Goal: Task Accomplishment & Management: Use online tool/utility

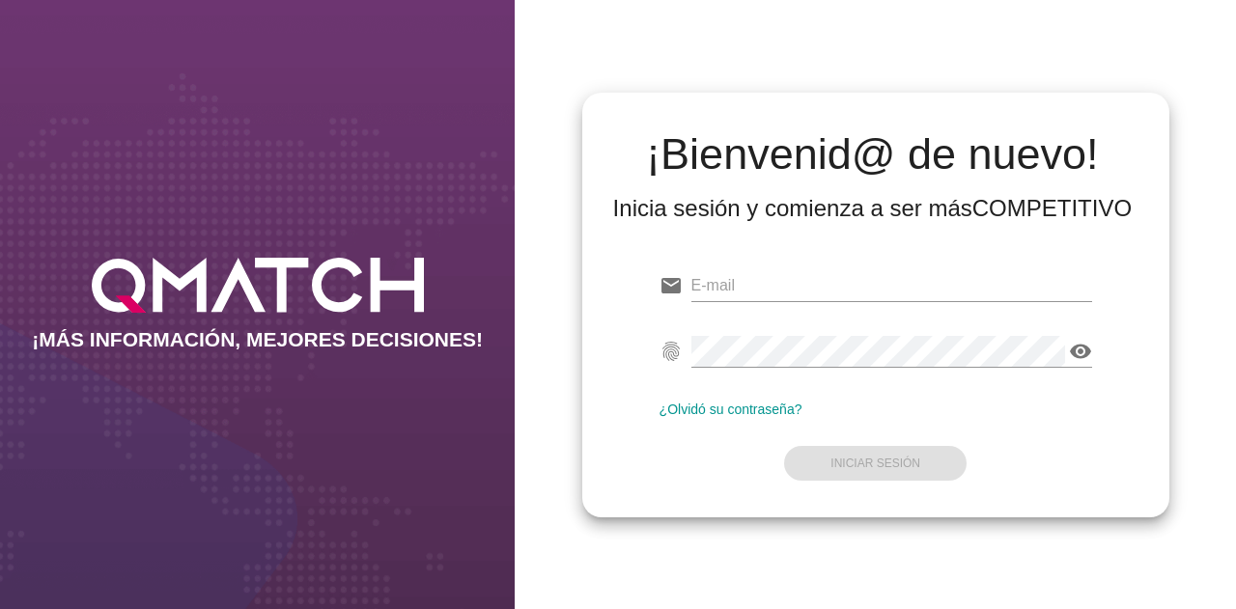
type input "[EMAIL_ADDRESS][DOMAIN_NAME]"
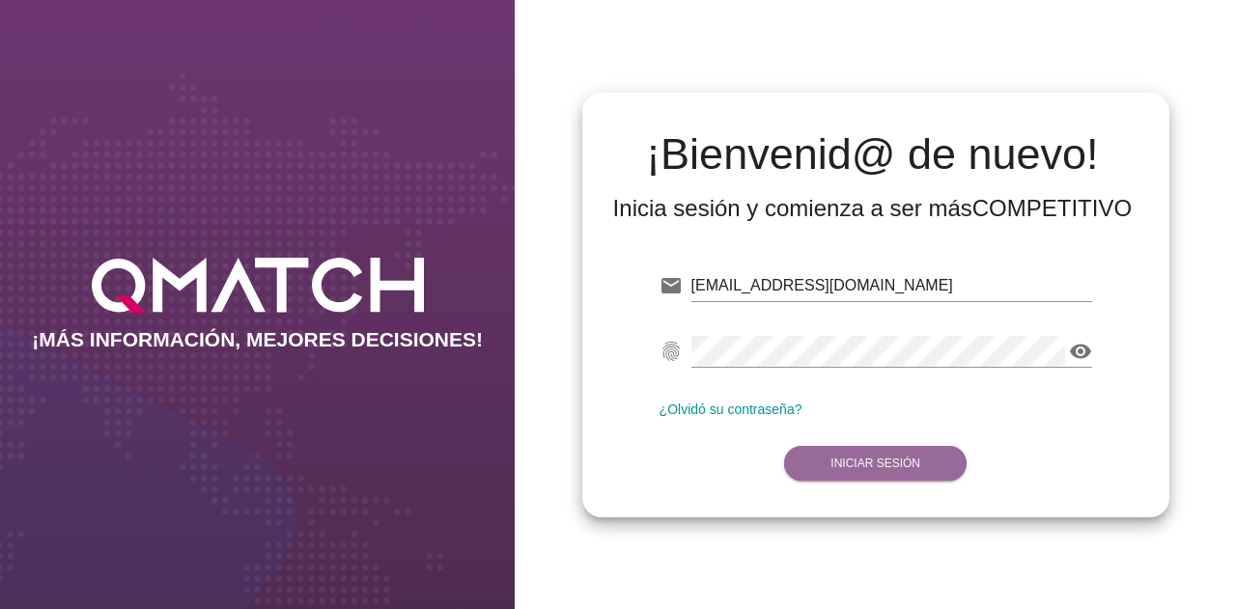
click at [895, 451] on button "Iniciar Sesión" at bounding box center [875, 463] width 182 height 35
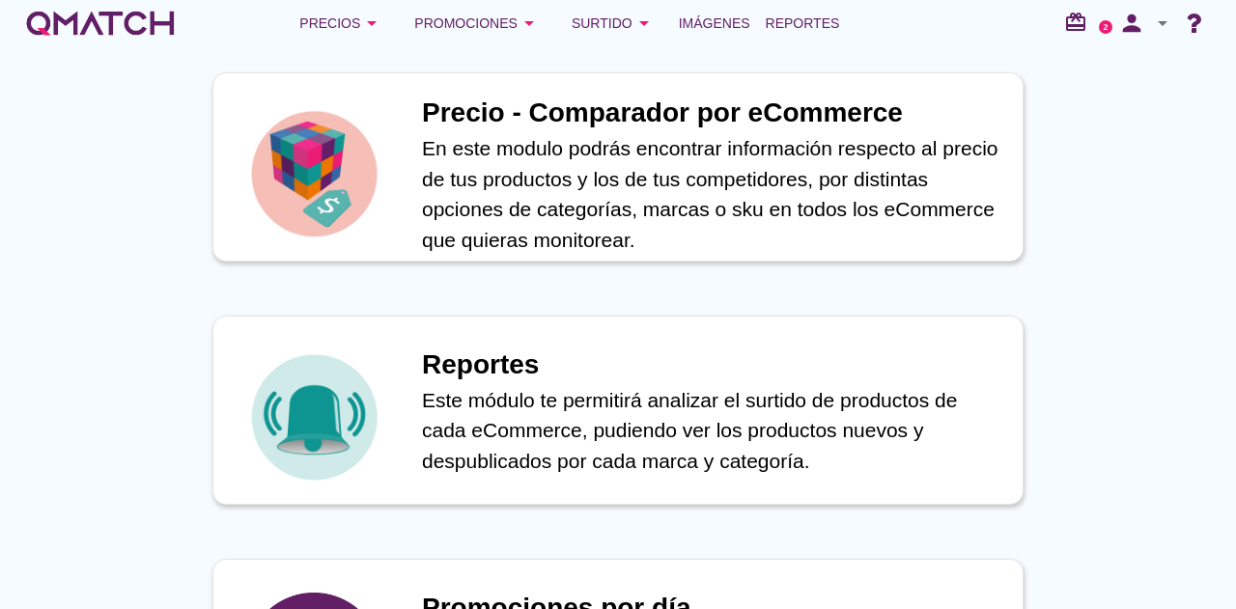
scroll to position [869, 0]
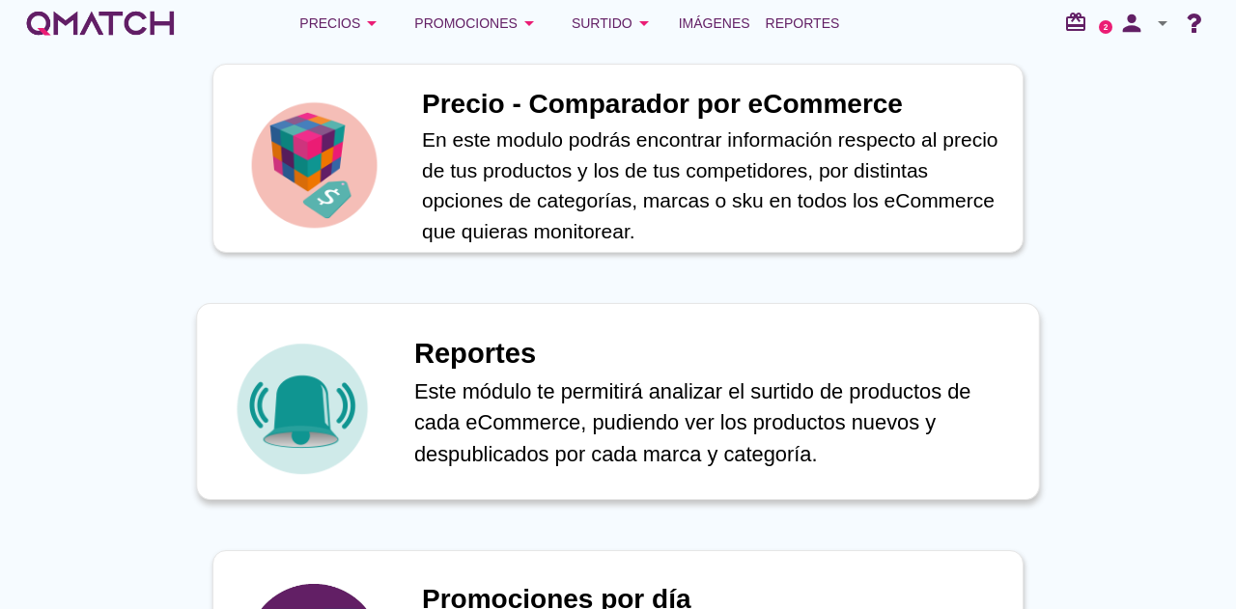
click at [763, 455] on p "Este módulo te permitirá analizar el surtido de productos de cada eCommerce, pu…" at bounding box center [716, 423] width 604 height 95
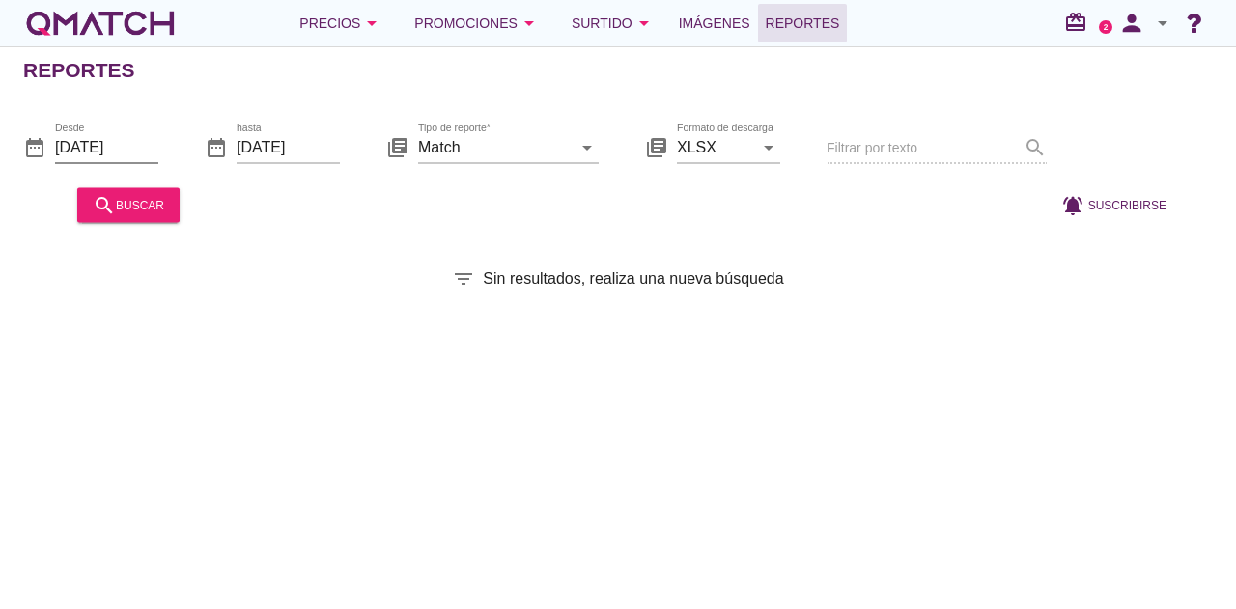
click at [111, 146] on input "[DATE]" at bounding box center [106, 146] width 103 height 31
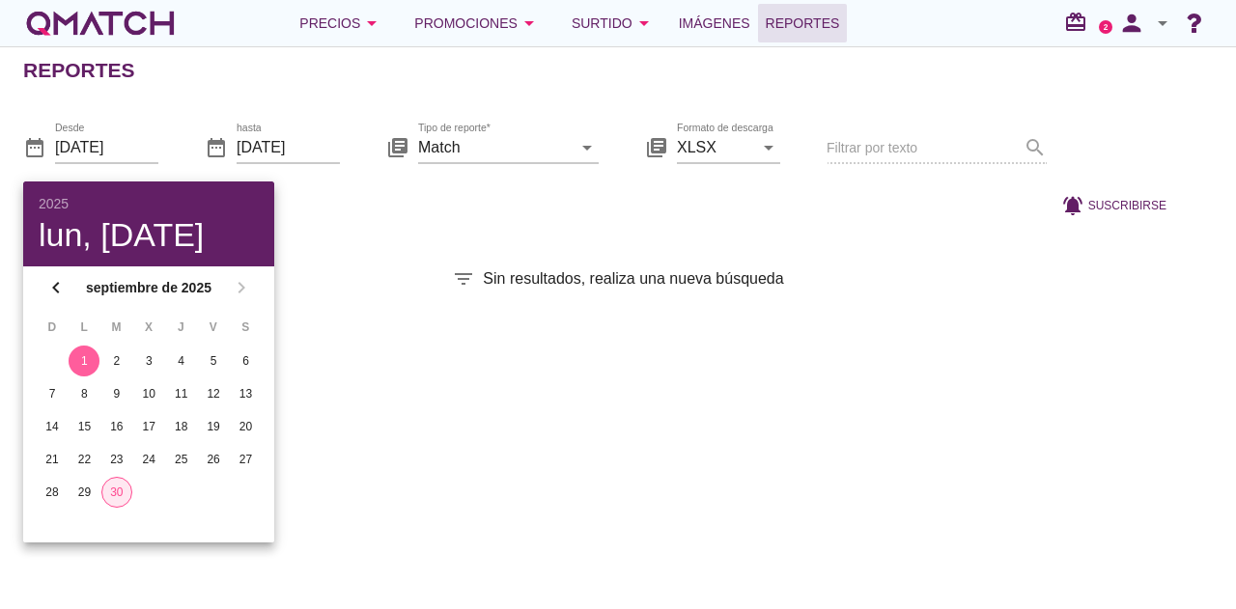
drag, startPoint x: 122, startPoint y: 496, endPoint x: 143, endPoint y: 524, distance: 35.1
click at [143, 524] on div "D L M X J V S 1 2 3 4 5 6 7 8 9 10 11 12 13 14 15 16 17 18 19 20 21 22 23 24 25…" at bounding box center [148, 426] width 251 height 234
click at [78, 488] on div "29" at bounding box center [84, 492] width 31 height 17
type input "[DATE]"
click at [290, 147] on input "[DATE]" at bounding box center [288, 146] width 103 height 31
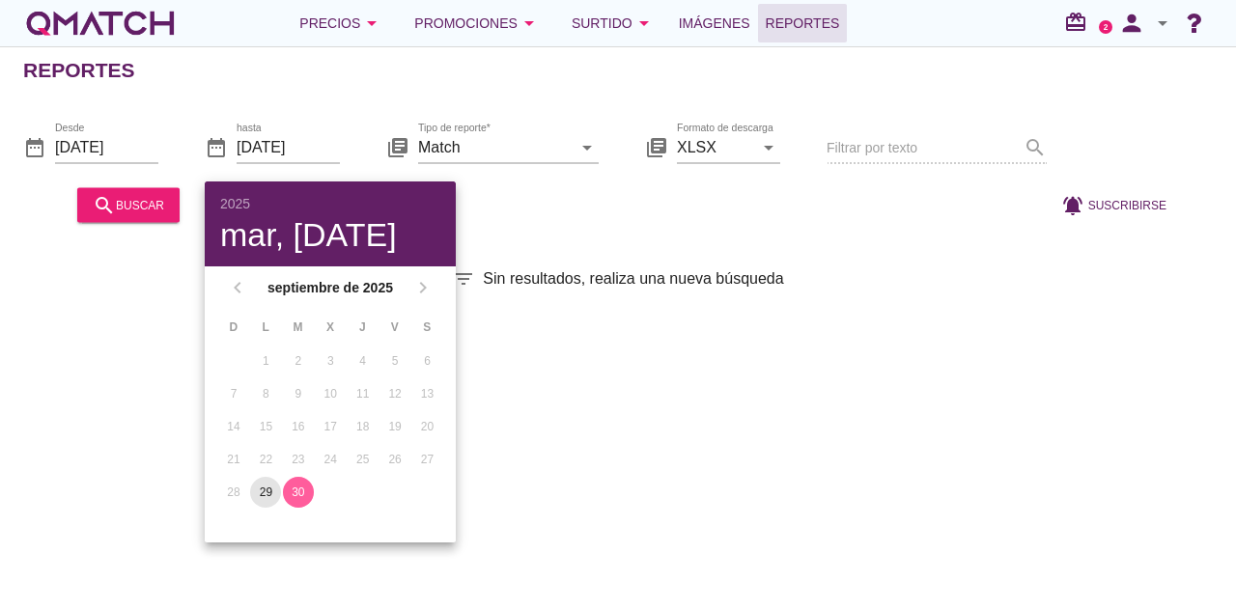
click at [260, 493] on div "29" at bounding box center [265, 492] width 31 height 17
type input "[DATE]"
click at [525, 145] on input "Match" at bounding box center [494, 146] width 153 height 31
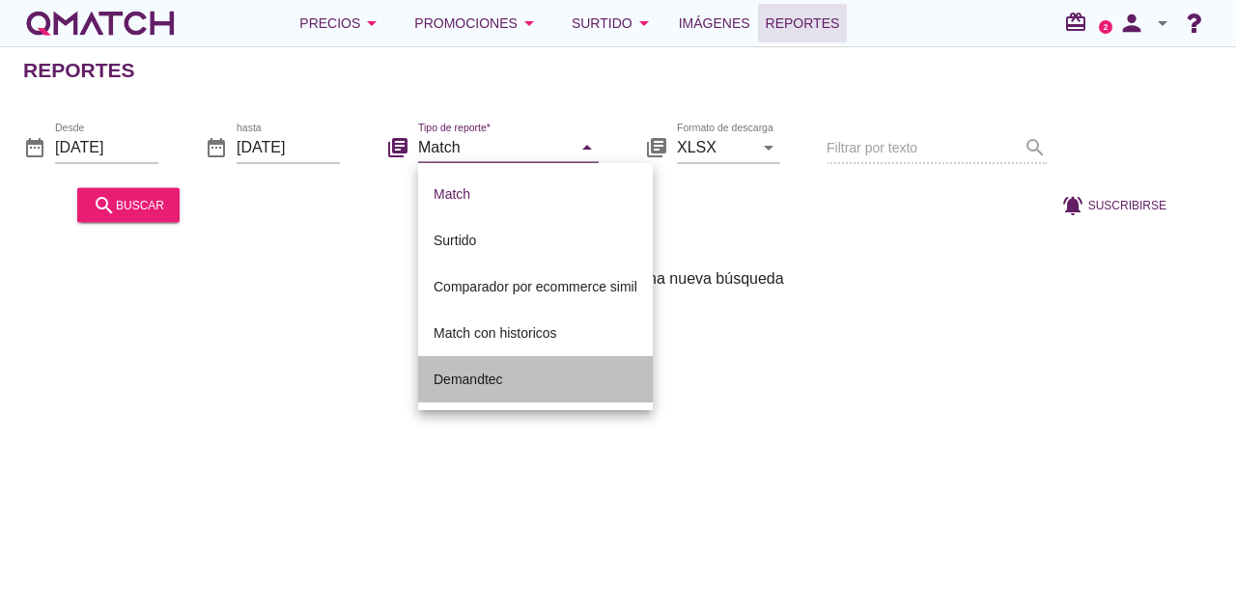
click at [490, 386] on div "Demandtec" at bounding box center [535, 379] width 204 height 23
type input "Demandtec"
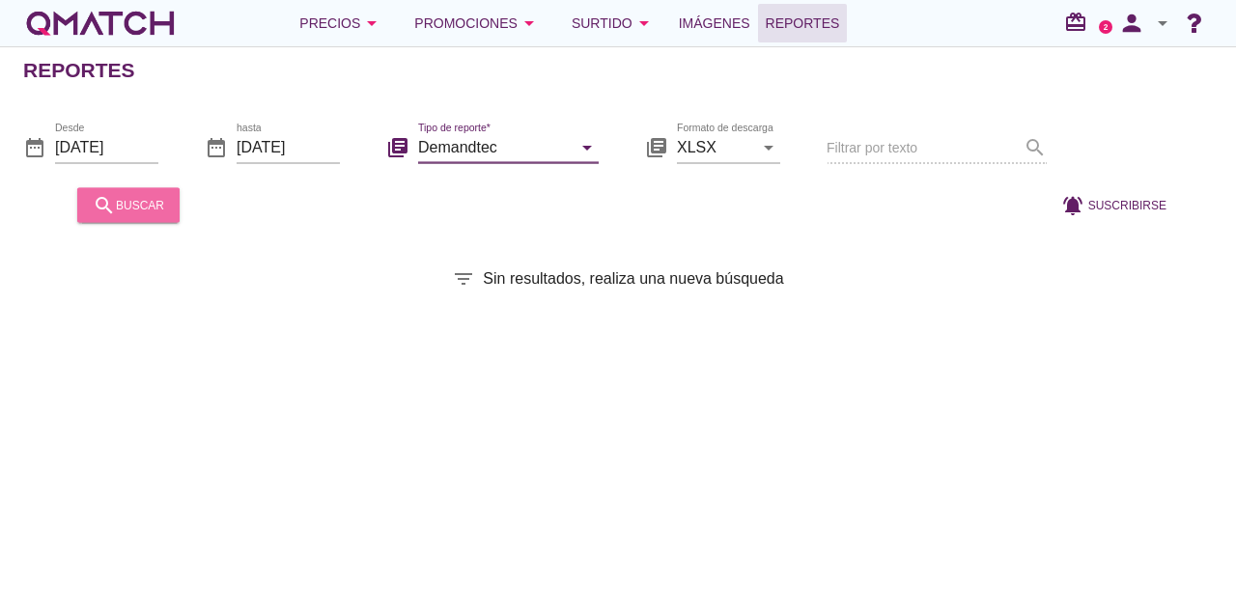
click at [133, 213] on div "search buscar" at bounding box center [128, 204] width 71 height 23
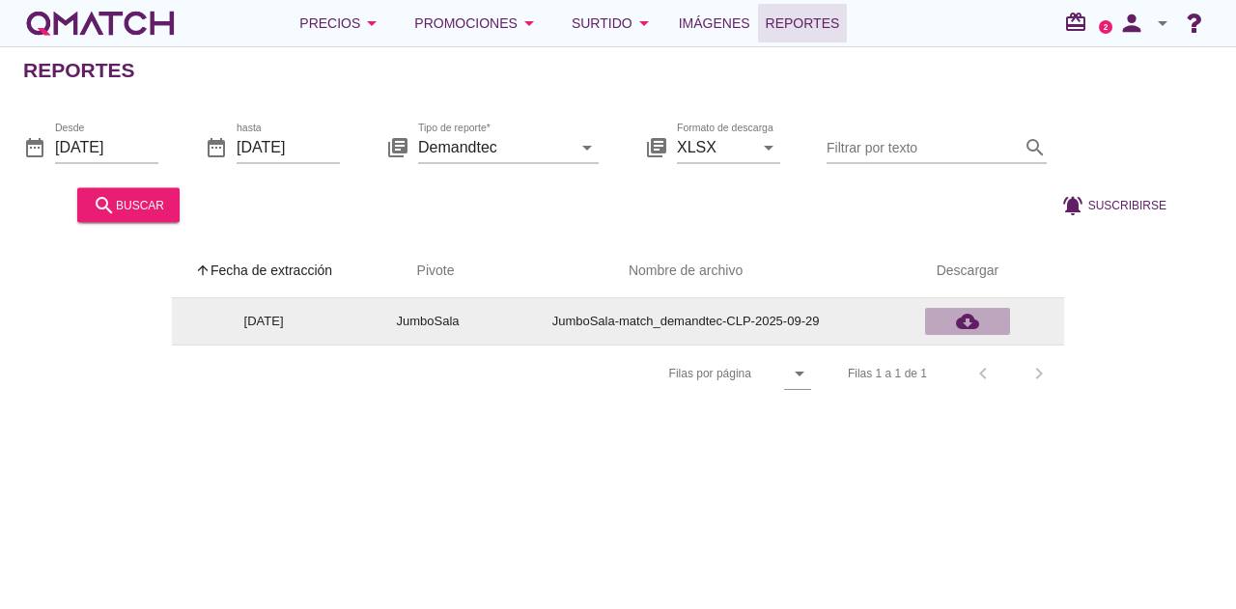
click at [962, 319] on icon "cloud_download" at bounding box center [967, 321] width 23 height 23
